Goal: Navigation & Orientation: Find specific page/section

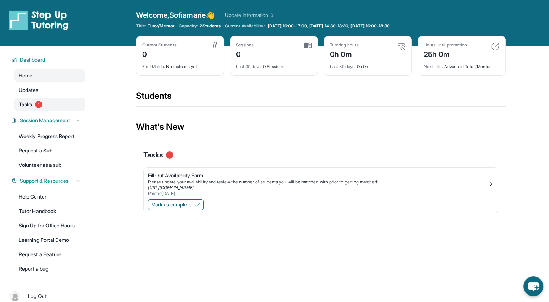
click at [58, 103] on link "Tasks 1" at bounding box center [49, 104] width 71 height 13
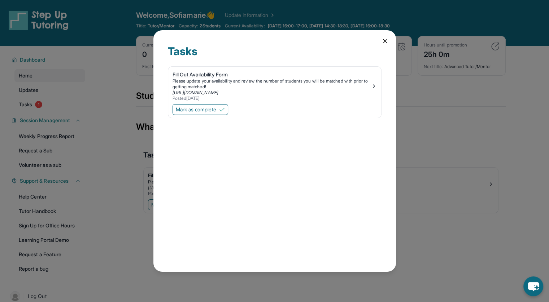
click at [372, 85] on img at bounding box center [374, 86] width 6 height 6
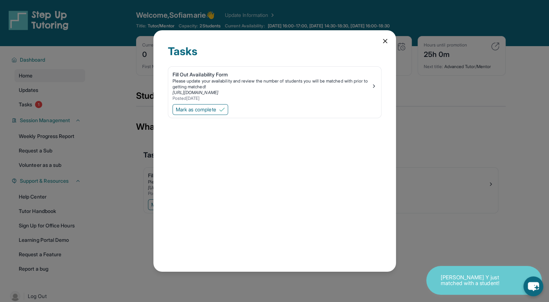
click at [383, 45] on div "Tasks Fill Out Availability Form Please update your availability and review the…" at bounding box center [274, 151] width 242 height 242
click at [388, 41] on icon at bounding box center [384, 41] width 7 height 7
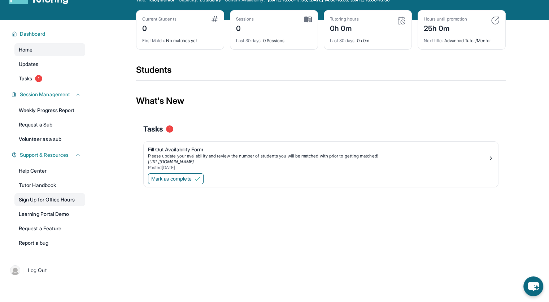
scroll to position [26, 0]
click at [64, 107] on link "Weekly Progress Report" at bounding box center [49, 110] width 71 height 13
click at [54, 67] on link "Updates" at bounding box center [49, 64] width 71 height 13
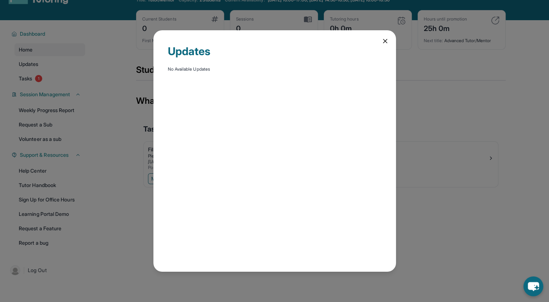
click at [388, 42] on icon at bounding box center [384, 41] width 7 height 7
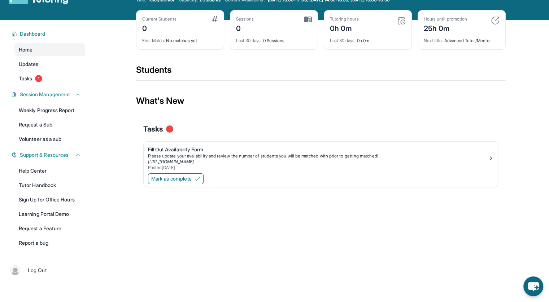
scroll to position [0, 0]
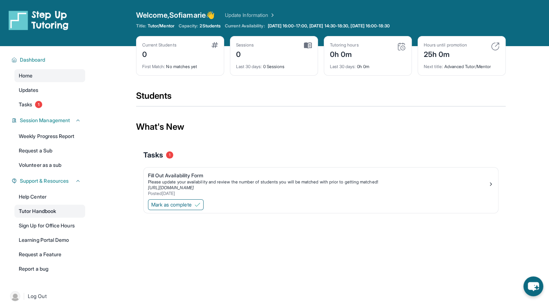
click at [62, 212] on link "Tutor Handbook" at bounding box center [49, 211] width 71 height 13
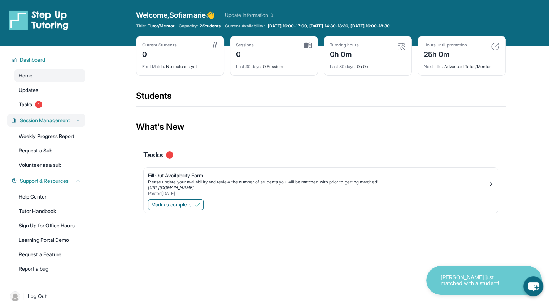
click at [72, 124] on button "Session Management" at bounding box center [49, 120] width 64 height 7
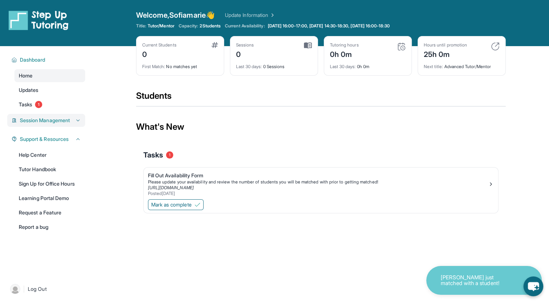
click at [72, 124] on button "Session Management" at bounding box center [49, 120] width 64 height 7
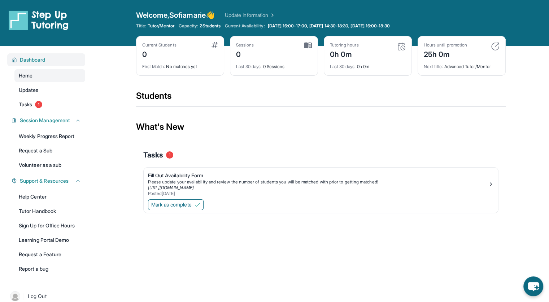
click at [61, 62] on button "Dashboard" at bounding box center [49, 59] width 64 height 7
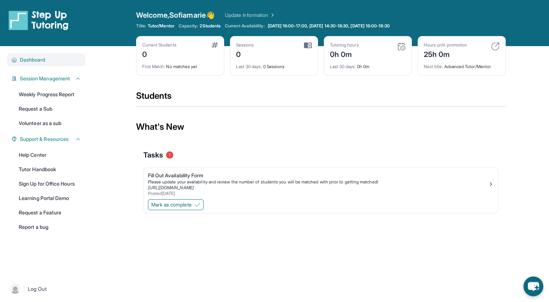
click at [36, 62] on span "Dashboard" at bounding box center [33, 59] width 26 height 7
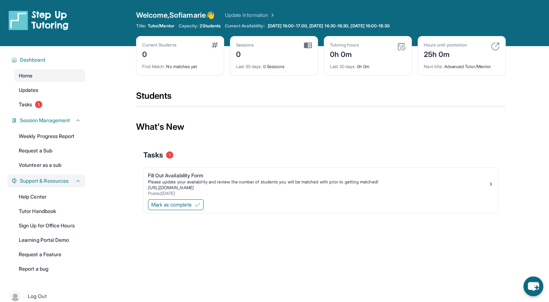
click at [80, 184] on button "Support & Resources" at bounding box center [49, 180] width 64 height 7
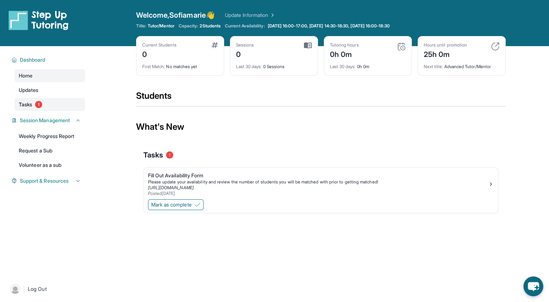
click at [53, 102] on link "Tasks 1" at bounding box center [49, 104] width 71 height 13
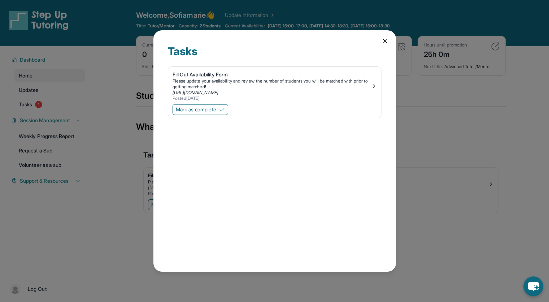
click at [388, 40] on icon at bounding box center [384, 41] width 7 height 7
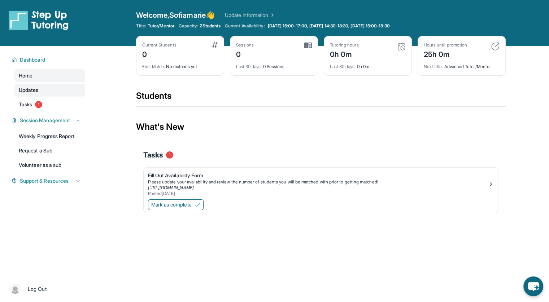
click at [56, 84] on link "Updates" at bounding box center [49, 90] width 71 height 13
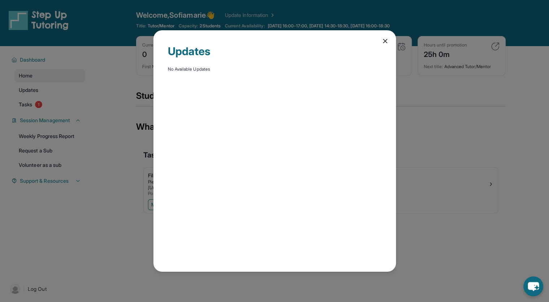
click at [386, 39] on icon at bounding box center [384, 41] width 7 height 7
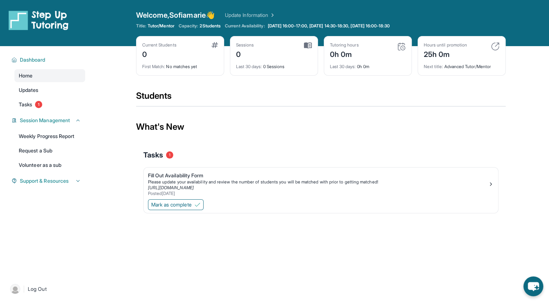
click at [241, 14] on link "Update Information" at bounding box center [250, 15] width 50 height 7
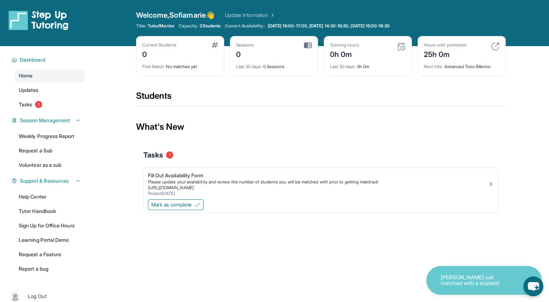
click at [156, 95] on div "Students" at bounding box center [320, 98] width 369 height 16
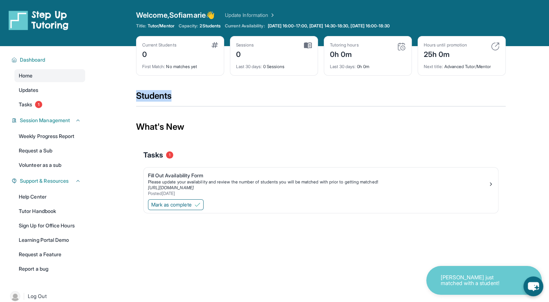
click at [156, 95] on div "Students" at bounding box center [320, 98] width 369 height 16
click at [214, 26] on span "2 Students" at bounding box center [209, 26] width 21 height 6
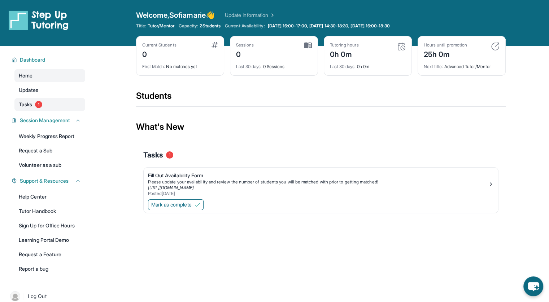
click at [53, 99] on link "Tasks 1" at bounding box center [49, 104] width 71 height 13
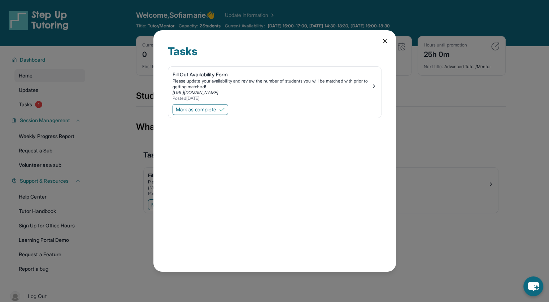
click at [377, 87] on link "Fill Out Availability Form Please update your availability and review the numbe…" at bounding box center [274, 85] width 213 height 36
click at [385, 38] on icon at bounding box center [384, 41] width 7 height 7
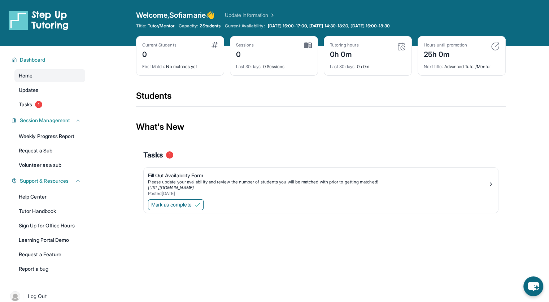
click at [182, 16] on span "Welcome, Sofiamarie 👋" at bounding box center [175, 15] width 79 height 10
click at [35, 59] on span "Dashboard" at bounding box center [33, 59] width 26 height 7
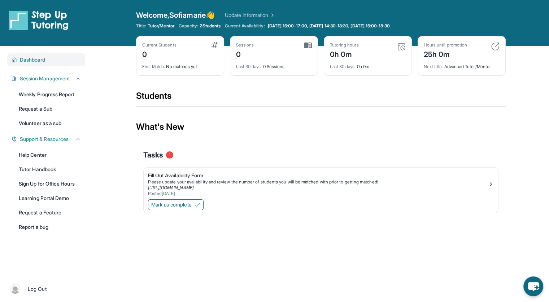
click at [35, 59] on span "Dashboard" at bounding box center [33, 59] width 26 height 7
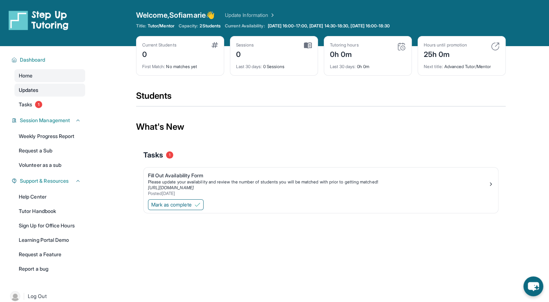
click at [26, 85] on link "Updates" at bounding box center [49, 90] width 71 height 13
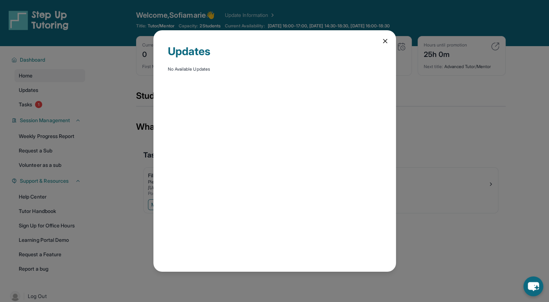
click at [381, 42] on icon at bounding box center [384, 41] width 7 height 7
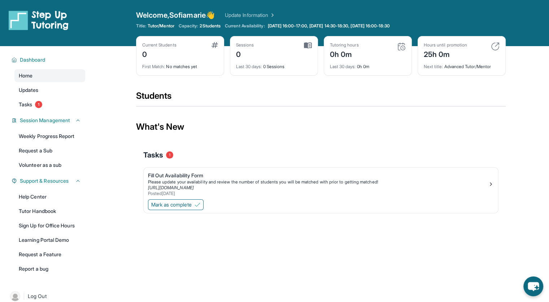
click at [157, 99] on div "Students" at bounding box center [320, 98] width 369 height 16
click at [537, 282] on icon "chat-button" at bounding box center [533, 287] width 12 height 10
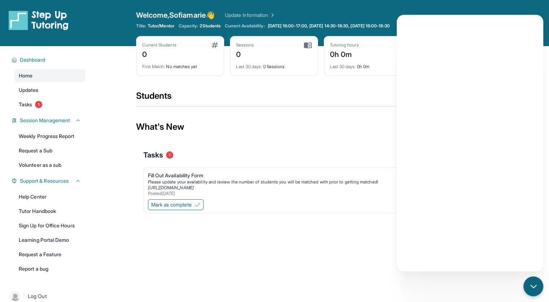
click at [311, 115] on div "What's New" at bounding box center [320, 127] width 369 height 32
click at [535, 280] on div "chat-button" at bounding box center [532, 286] width 21 height 21
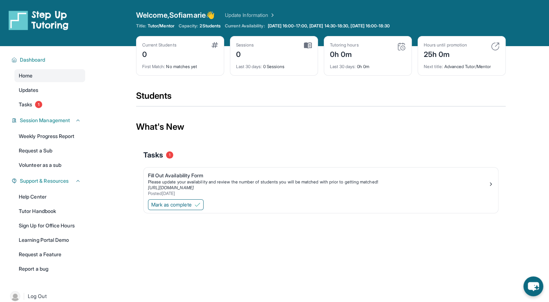
scroll to position [46, 0]
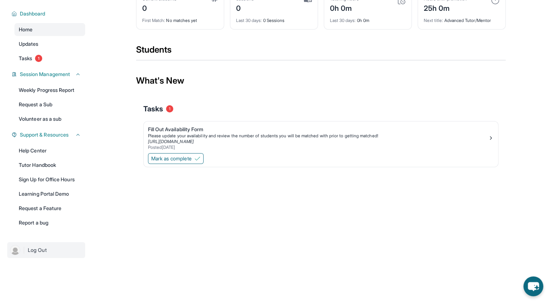
click at [44, 247] on span "Log Out" at bounding box center [37, 250] width 19 height 7
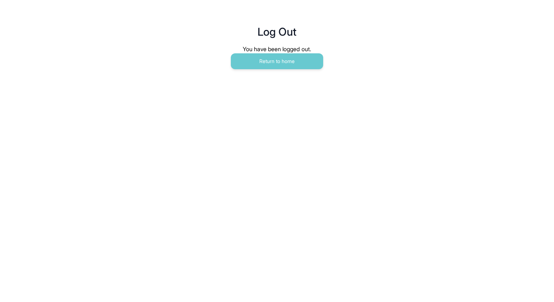
click at [307, 67] on button "Return to home" at bounding box center [277, 61] width 92 height 16
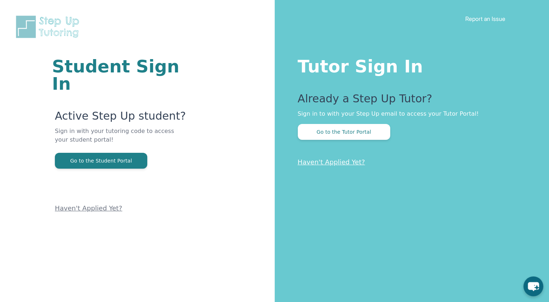
click at [374, 131] on button "Go to the Tutor Portal" at bounding box center [344, 132] width 92 height 16
